Goal: Use online tool/utility: Utilize a website feature to perform a specific function

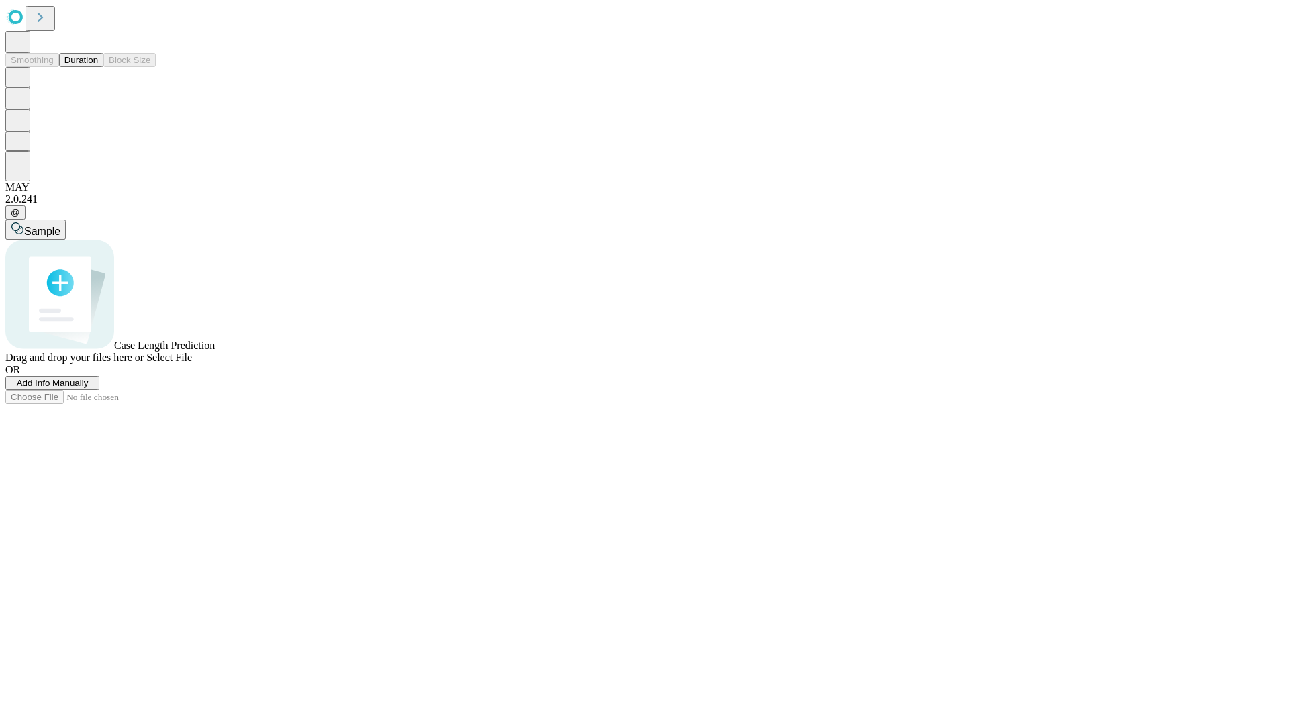
click at [98, 67] on button "Duration" at bounding box center [81, 60] width 44 height 14
click at [89, 388] on span "Add Info Manually" at bounding box center [53, 383] width 72 height 10
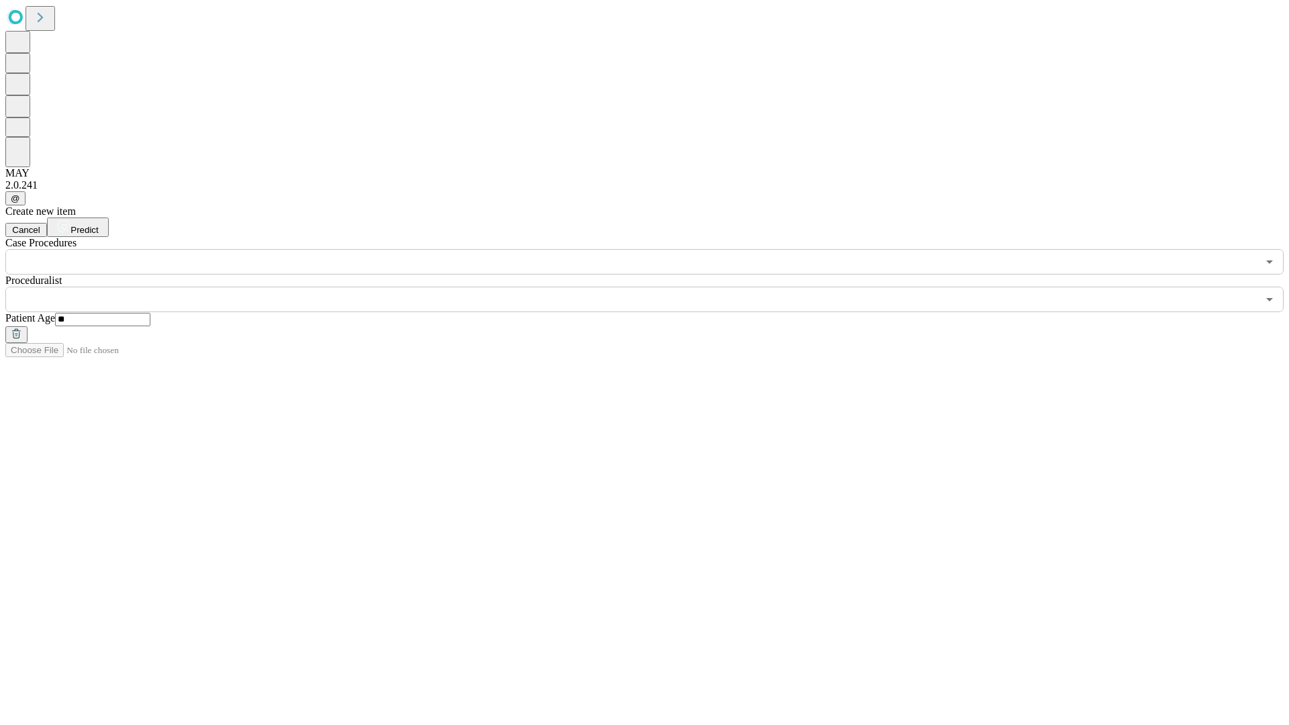
type input "**"
click at [654, 287] on input "text" at bounding box center [631, 300] width 1252 height 26
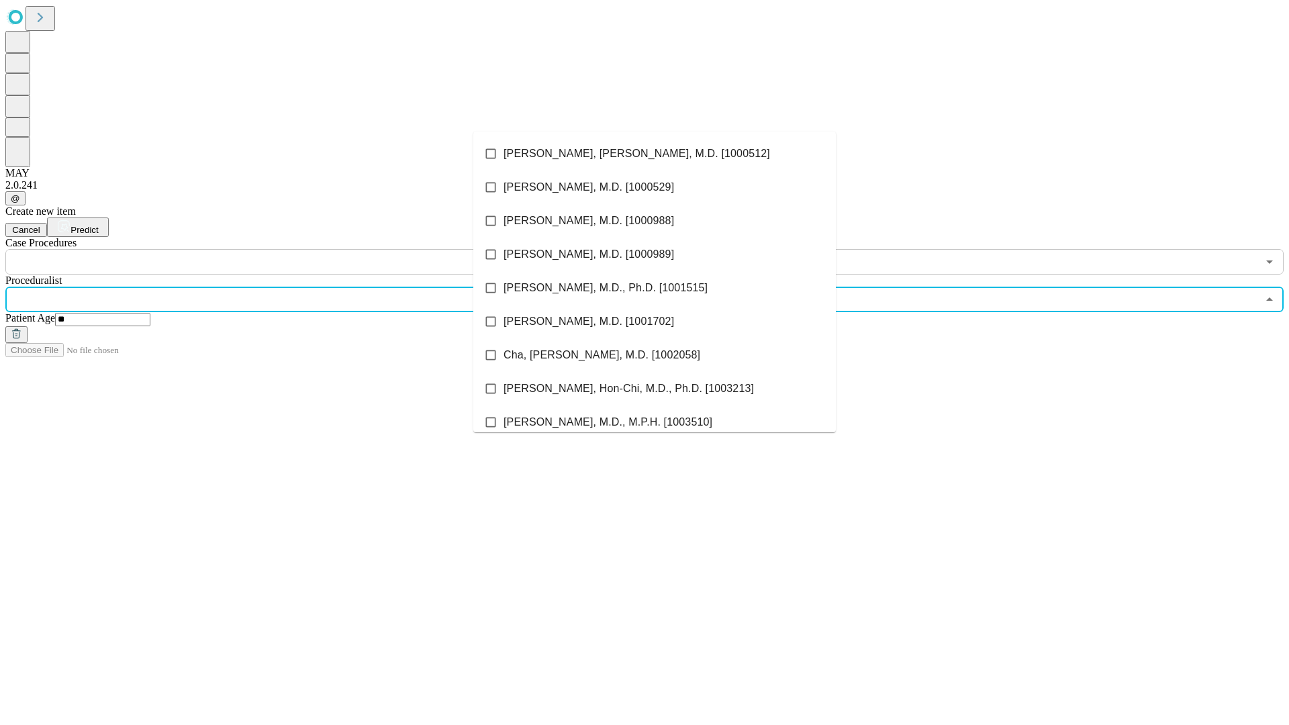
click at [654, 154] on li "[PERSON_NAME], [PERSON_NAME], M.D. [1000512]" at bounding box center [654, 154] width 362 height 34
click at [282, 249] on input "text" at bounding box center [631, 262] width 1252 height 26
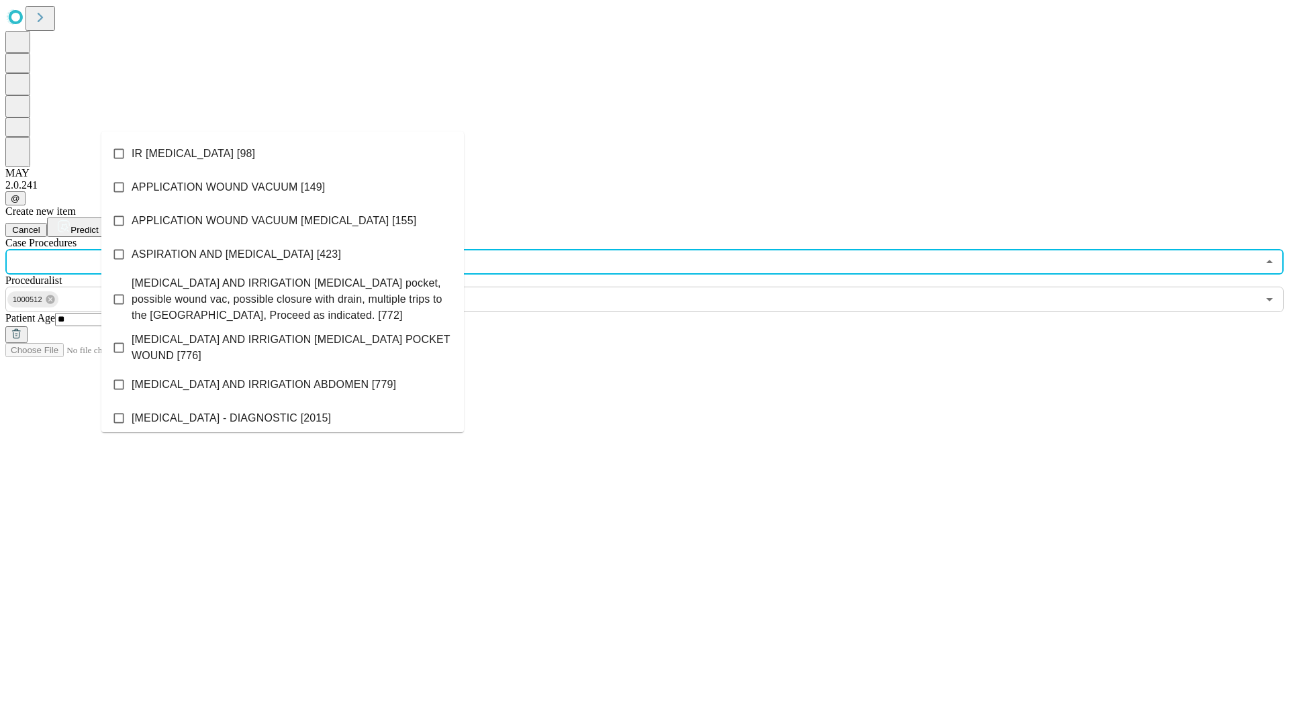
click at [283, 154] on li "IR [MEDICAL_DATA] [98]" at bounding box center [282, 154] width 362 height 34
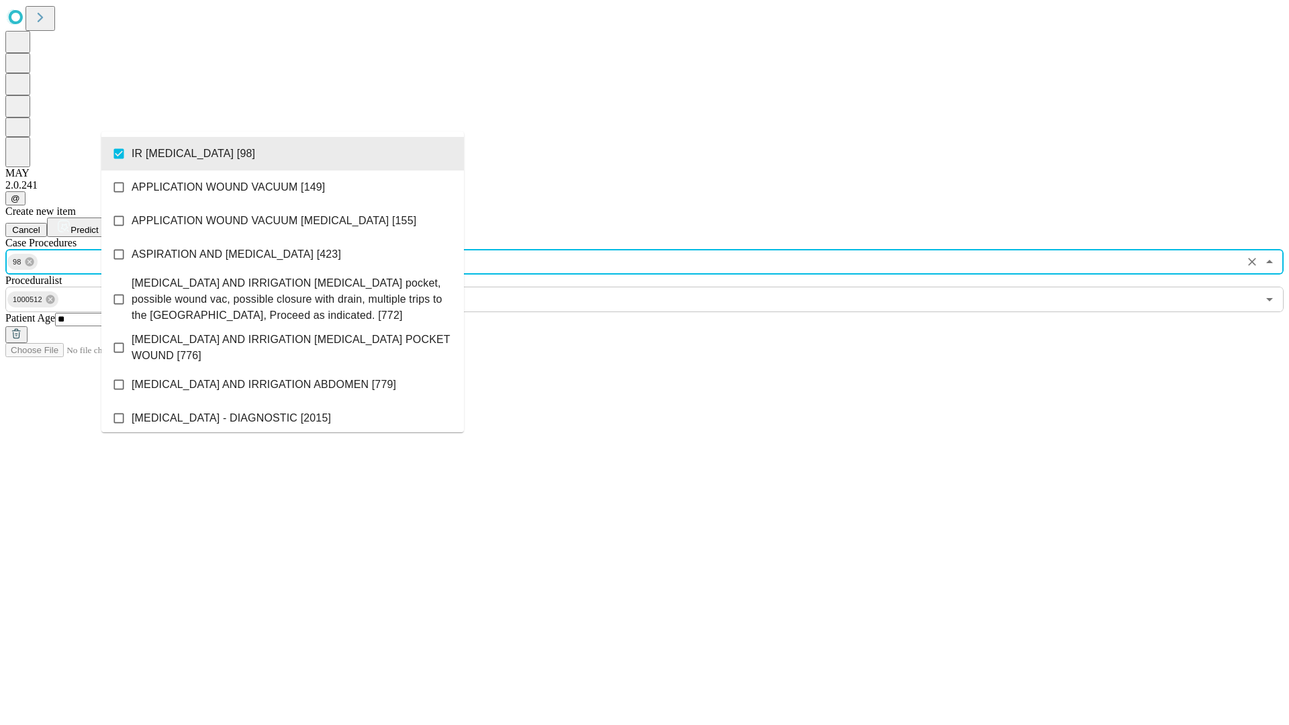
click at [98, 225] on span "Predict" at bounding box center [84, 230] width 28 height 10
